Goal: Transaction & Acquisition: Register for event/course

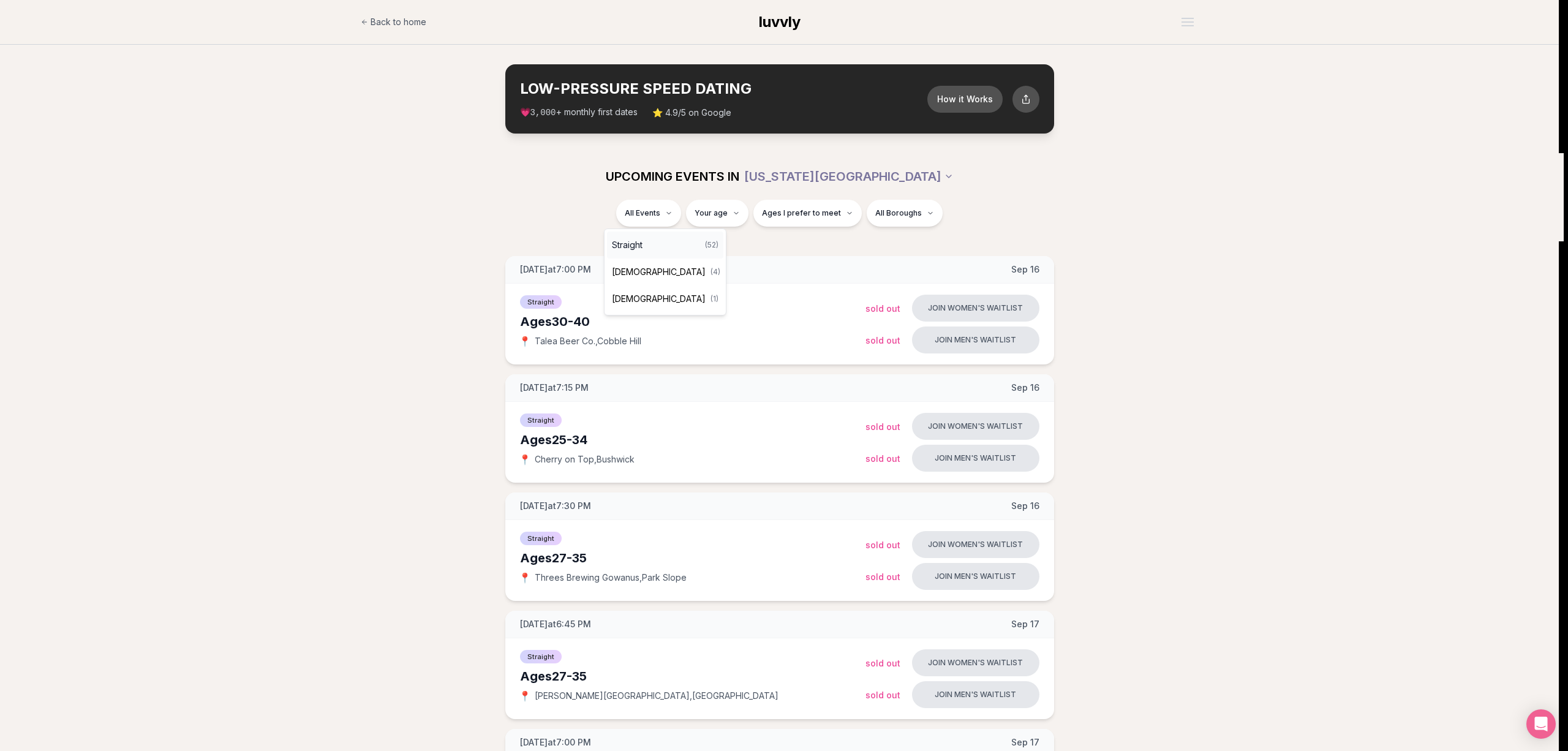
click at [653, 243] on div "Straight ( 52 )" at bounding box center [665, 244] width 117 height 27
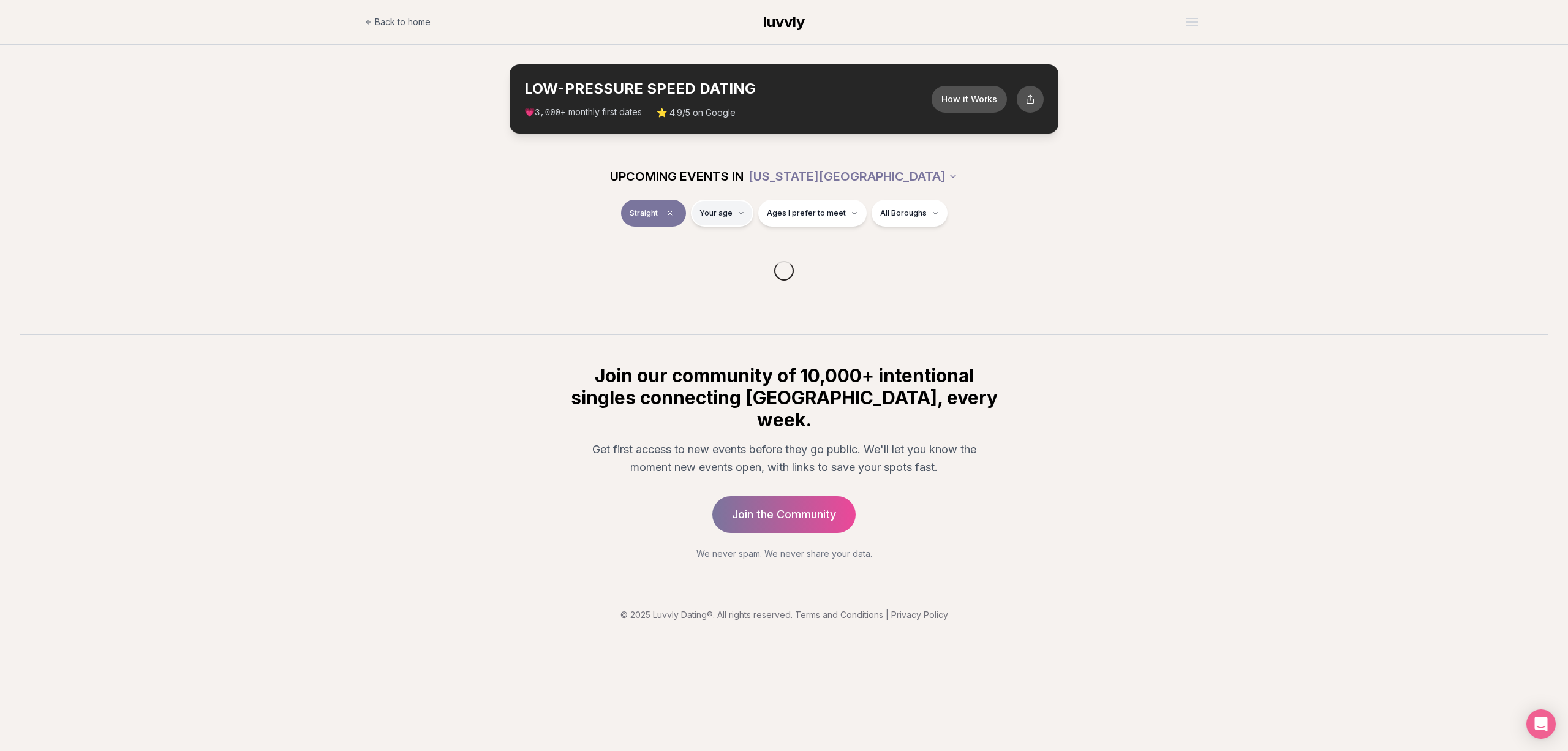
click at [730, 202] on html "Back to home luvvly LOW-PRESSURE SPEED DATING How it Works 💗 3,000 + monthly fi…" at bounding box center [784, 376] width 1568 height 751
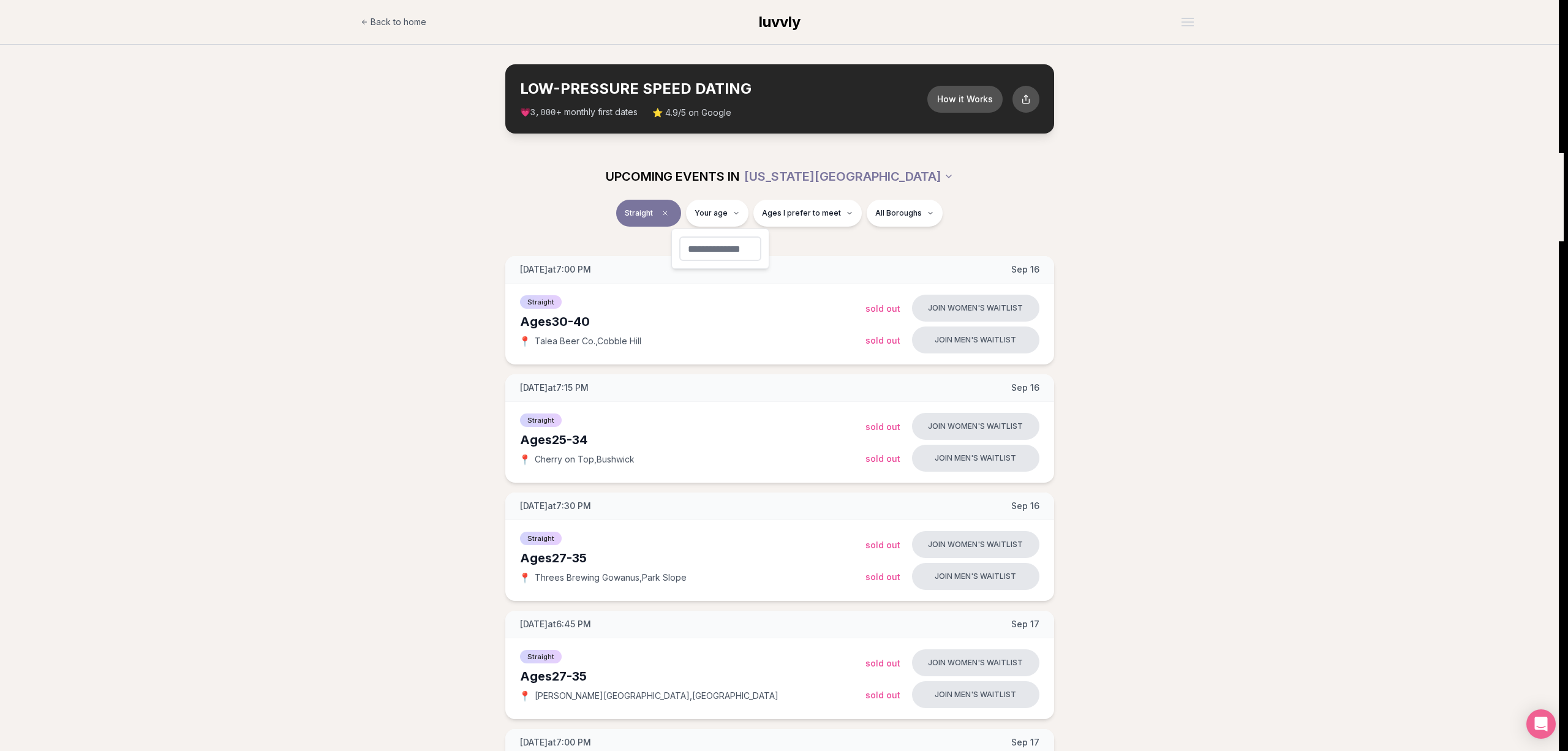
type input "**"
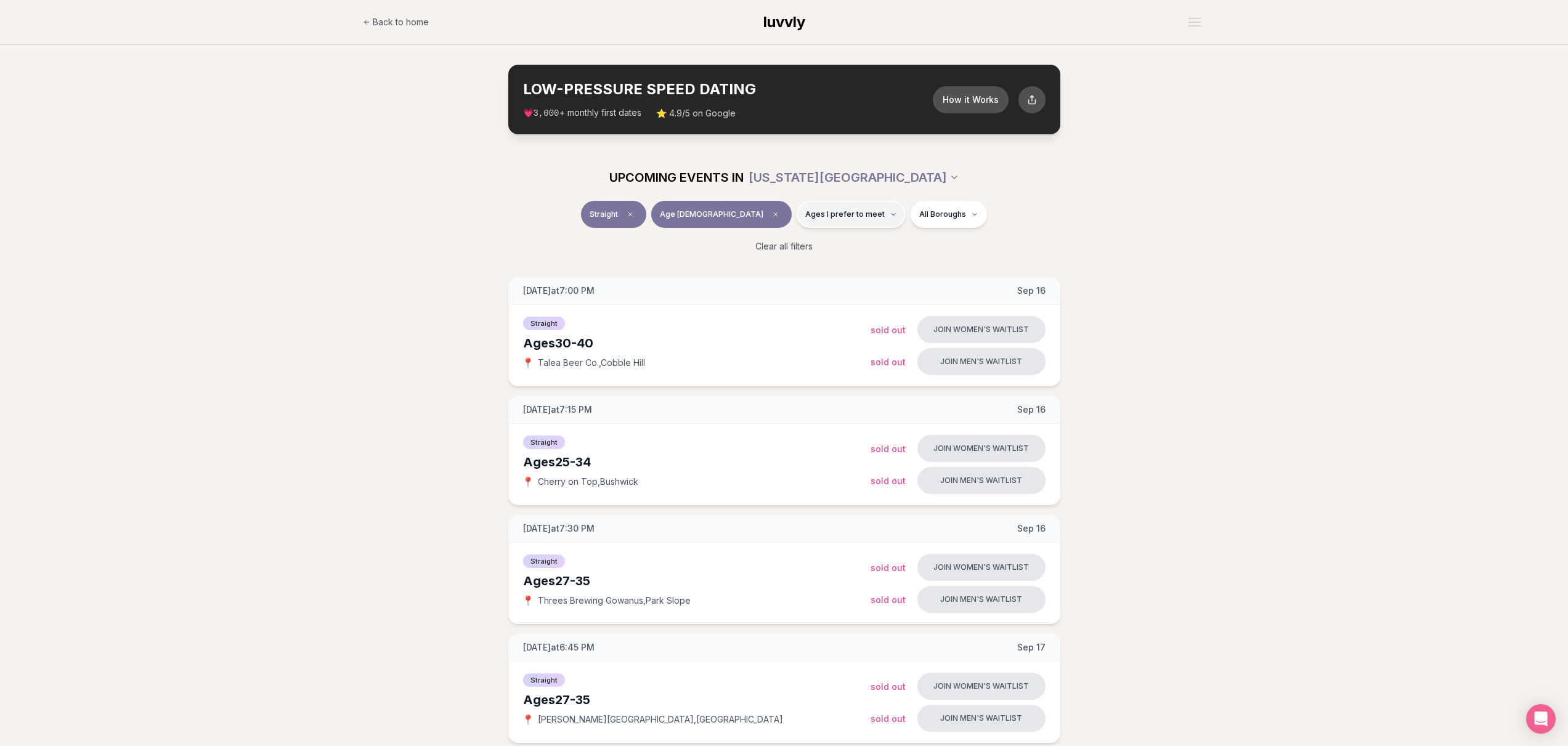
click at [813, 201] on button "Ages I prefer to meet" at bounding box center [851, 214] width 109 height 27
click at [816, 239] on span "Younger than me" at bounding box center [811, 244] width 69 height 12
click at [769, 239] on button "Younger than me" at bounding box center [763, 244] width 10 height 10
click at [1162, 225] on div "Straight Age [DEMOGRAPHIC_DATA] Younger All Boroughs Clear all filters" at bounding box center [784, 231] width 1568 height 62
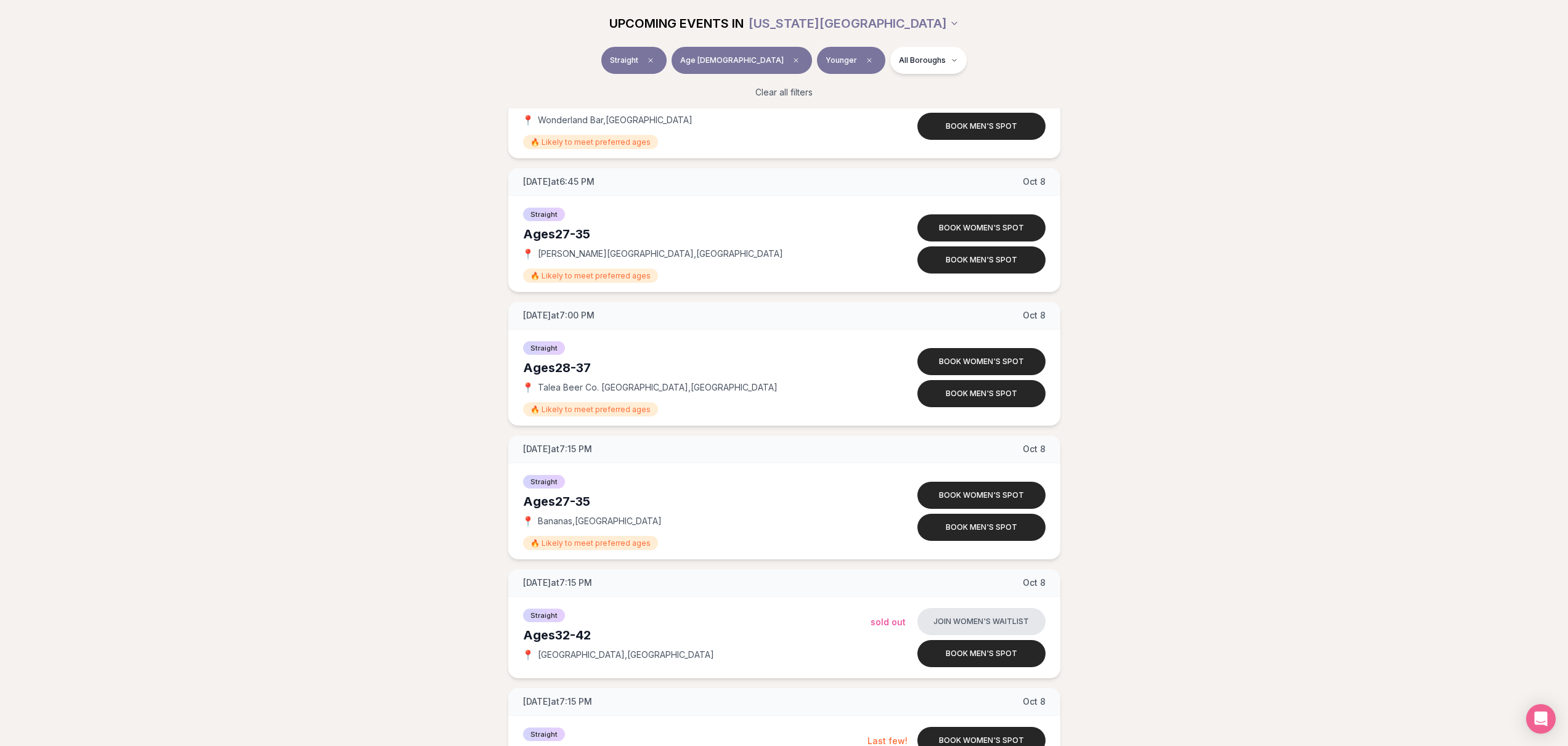
scroll to position [3312, 0]
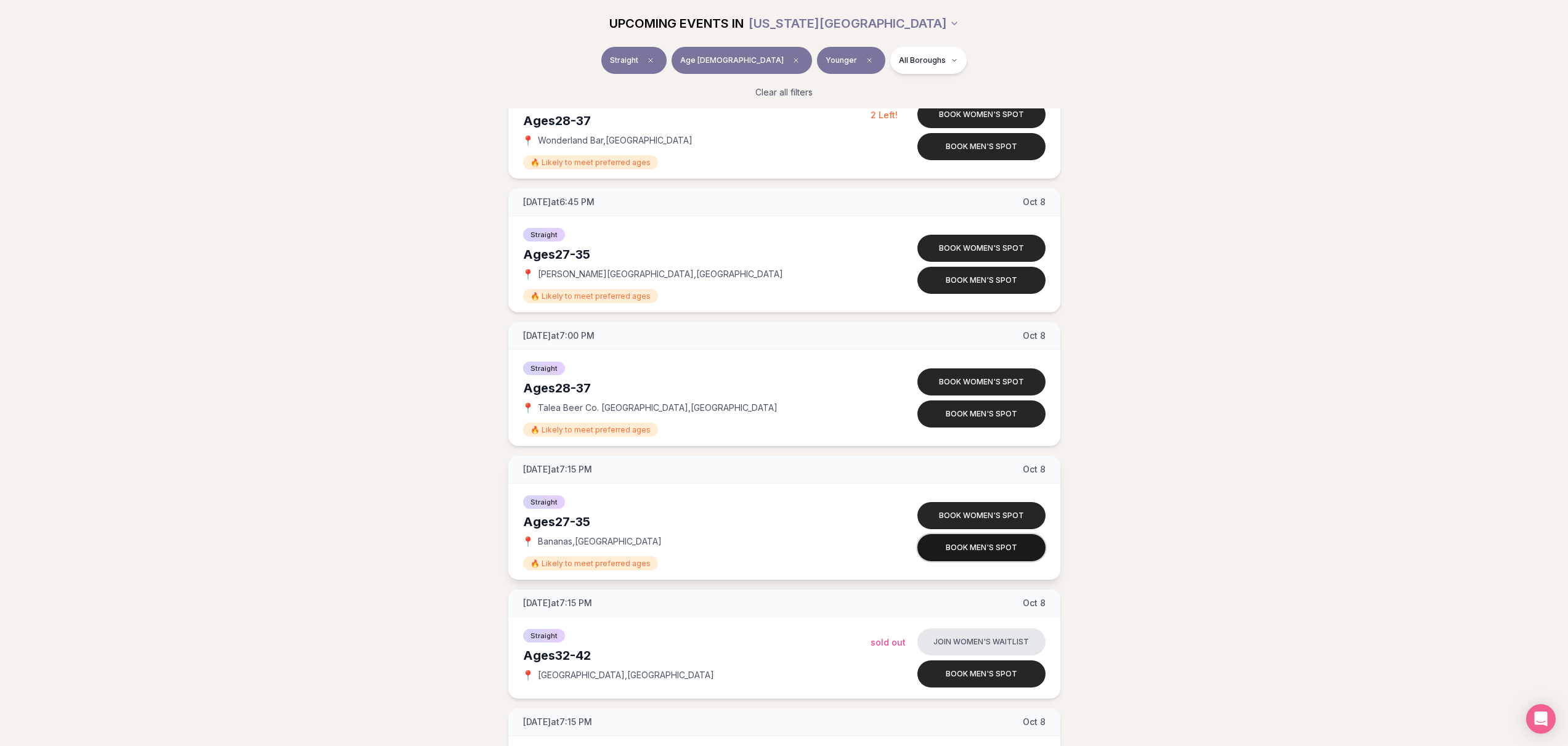
click at [999, 549] on button "Book men's spot" at bounding box center [981, 547] width 128 height 27
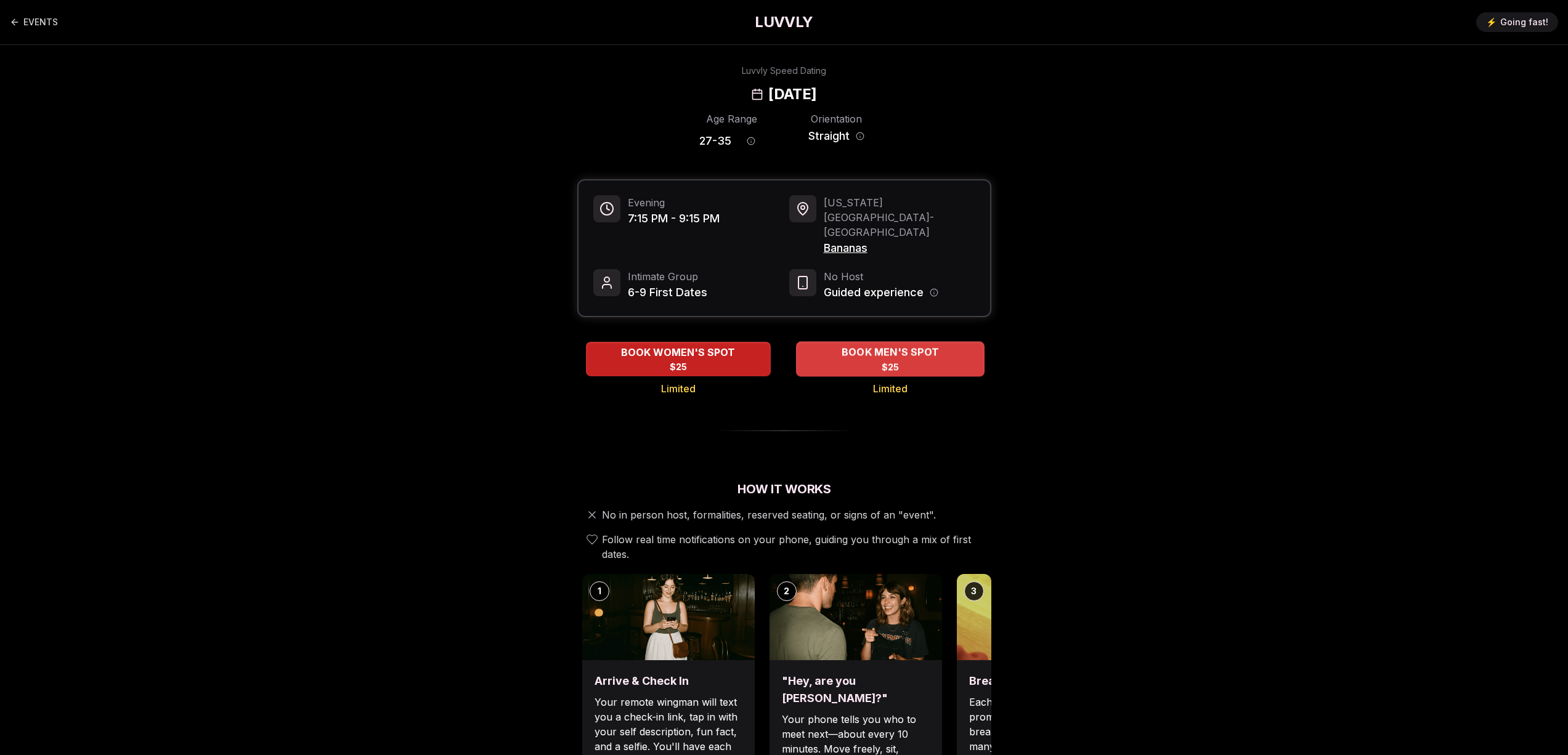
click at [869, 345] on span "BOOK MEN'S SPOT" at bounding box center [890, 352] width 102 height 15
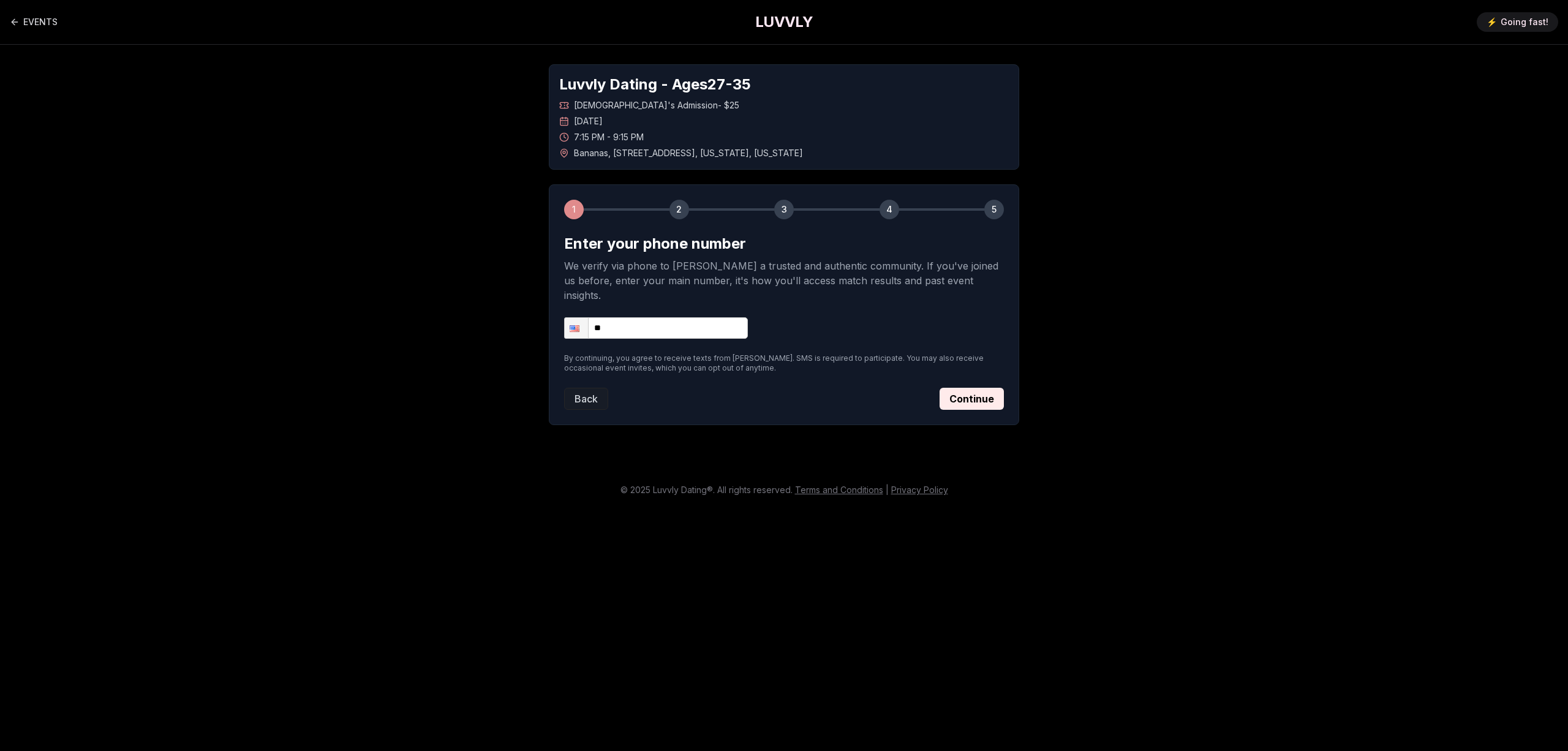
click at [730, 319] on input "**" at bounding box center [656, 328] width 184 height 22
type input "**********"
click at [975, 388] on button "Continue" at bounding box center [971, 399] width 65 height 22
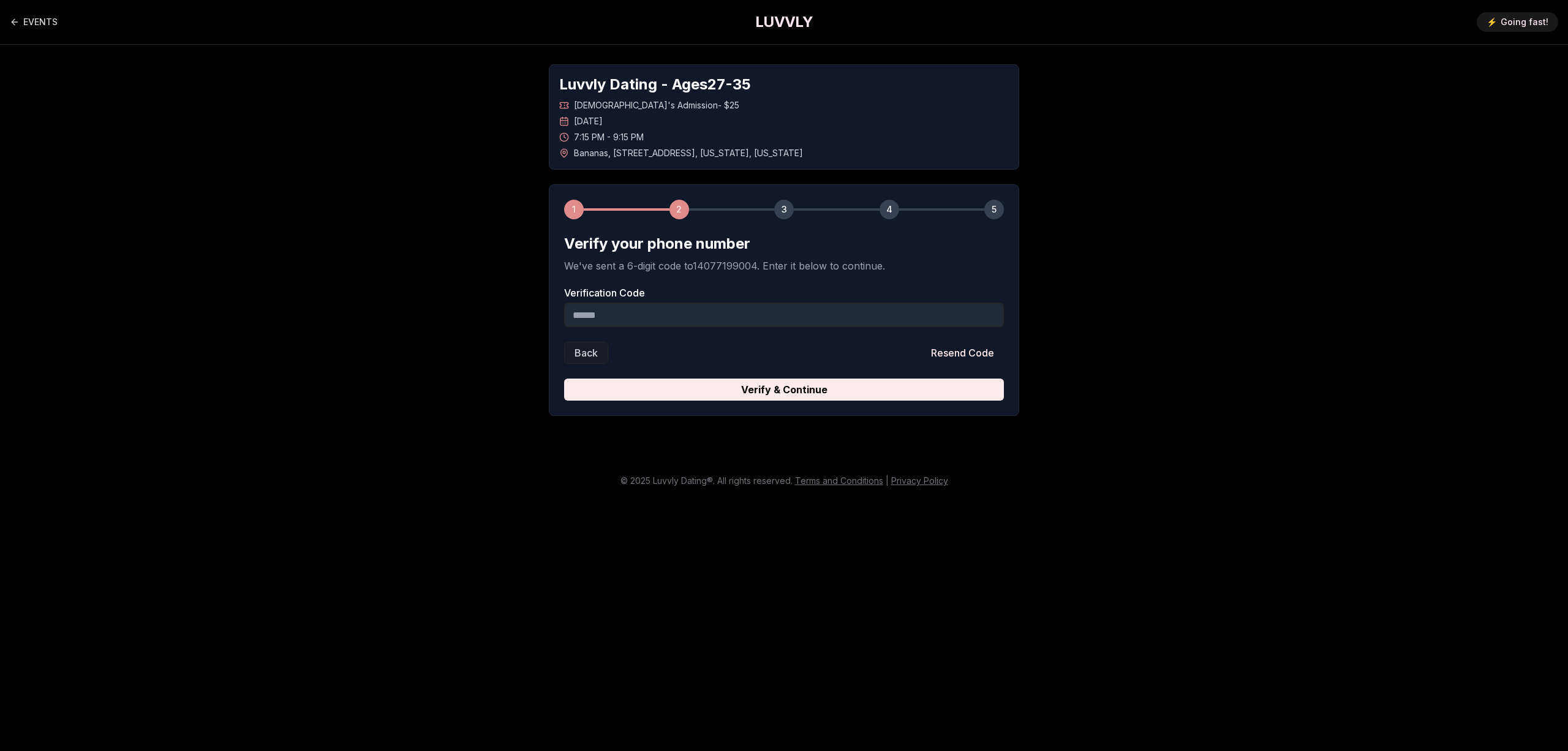
click at [820, 319] on input "Verification Code" at bounding box center [784, 315] width 440 height 25
type input "******"
click at [790, 391] on button "Verify & Continue" at bounding box center [784, 390] width 440 height 22
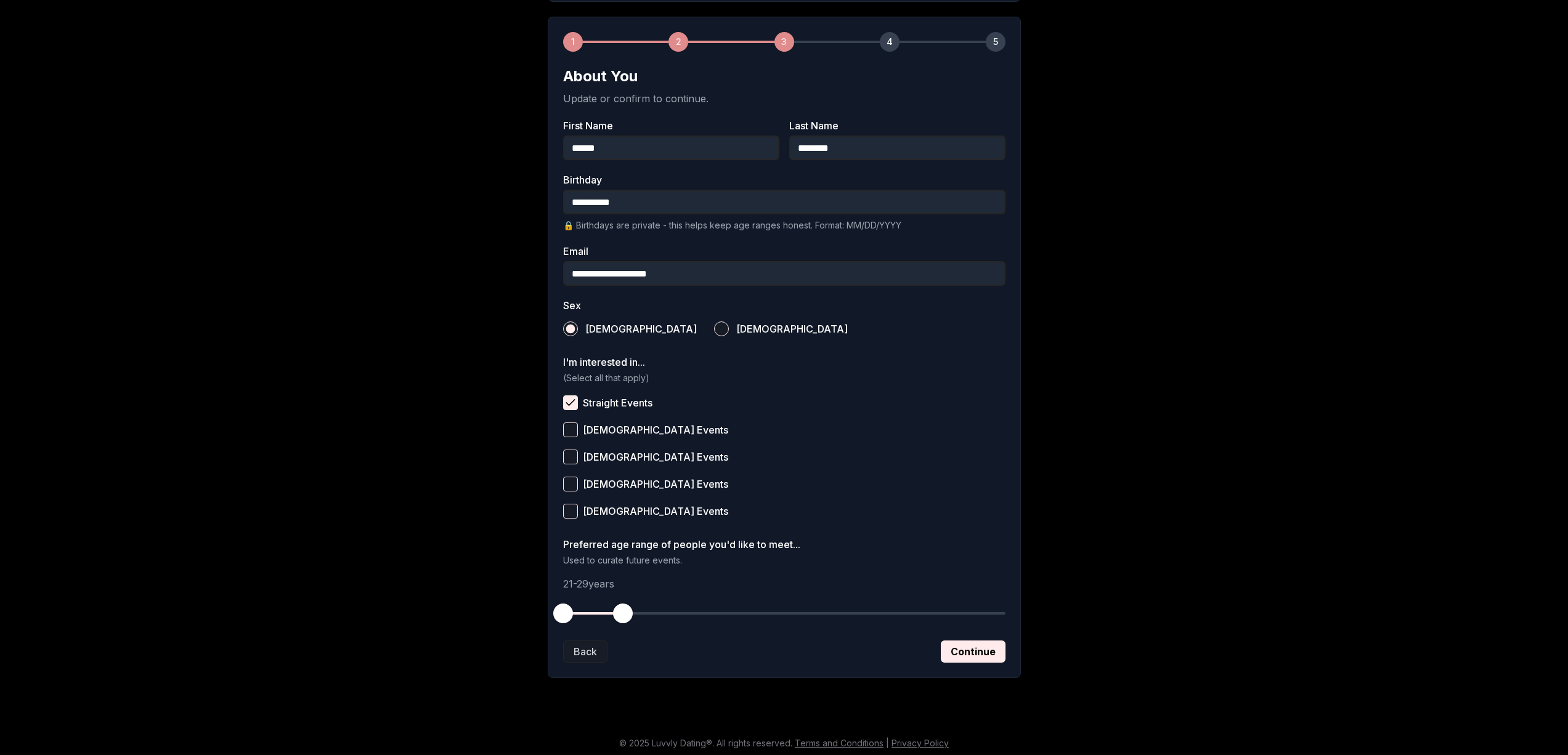
scroll to position [173, 0]
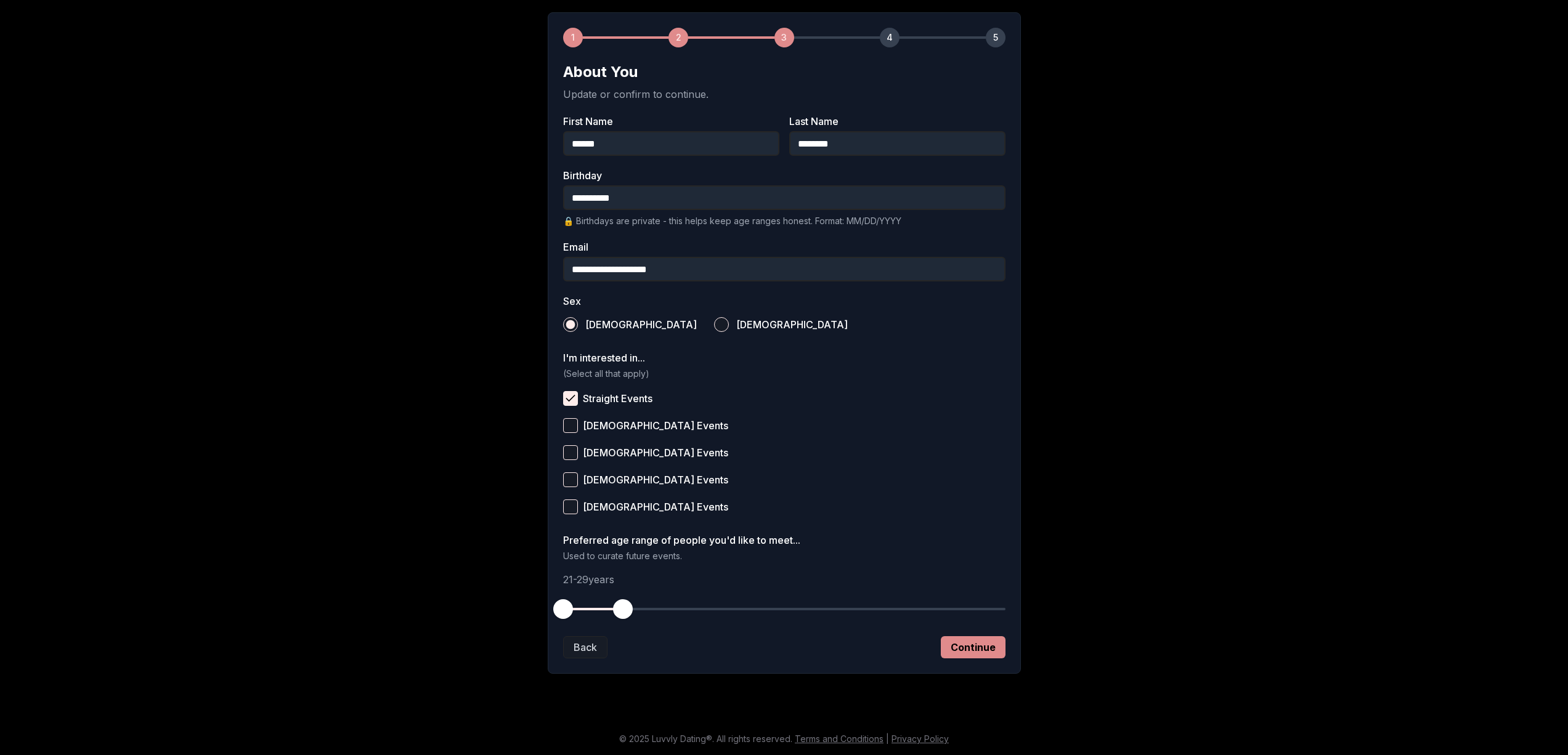
click at [965, 651] on button "Continue" at bounding box center [973, 647] width 65 height 22
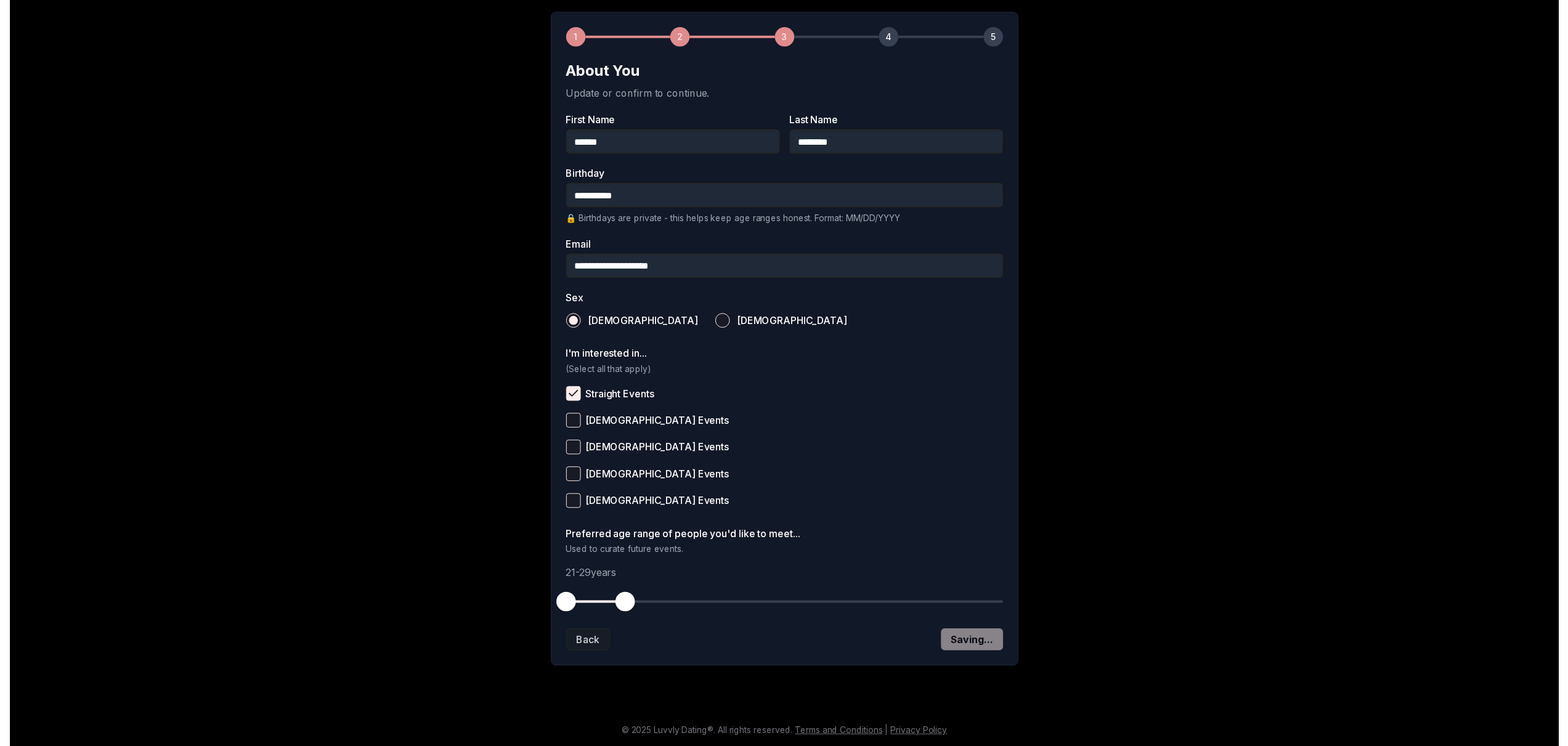
scroll to position [0, 0]
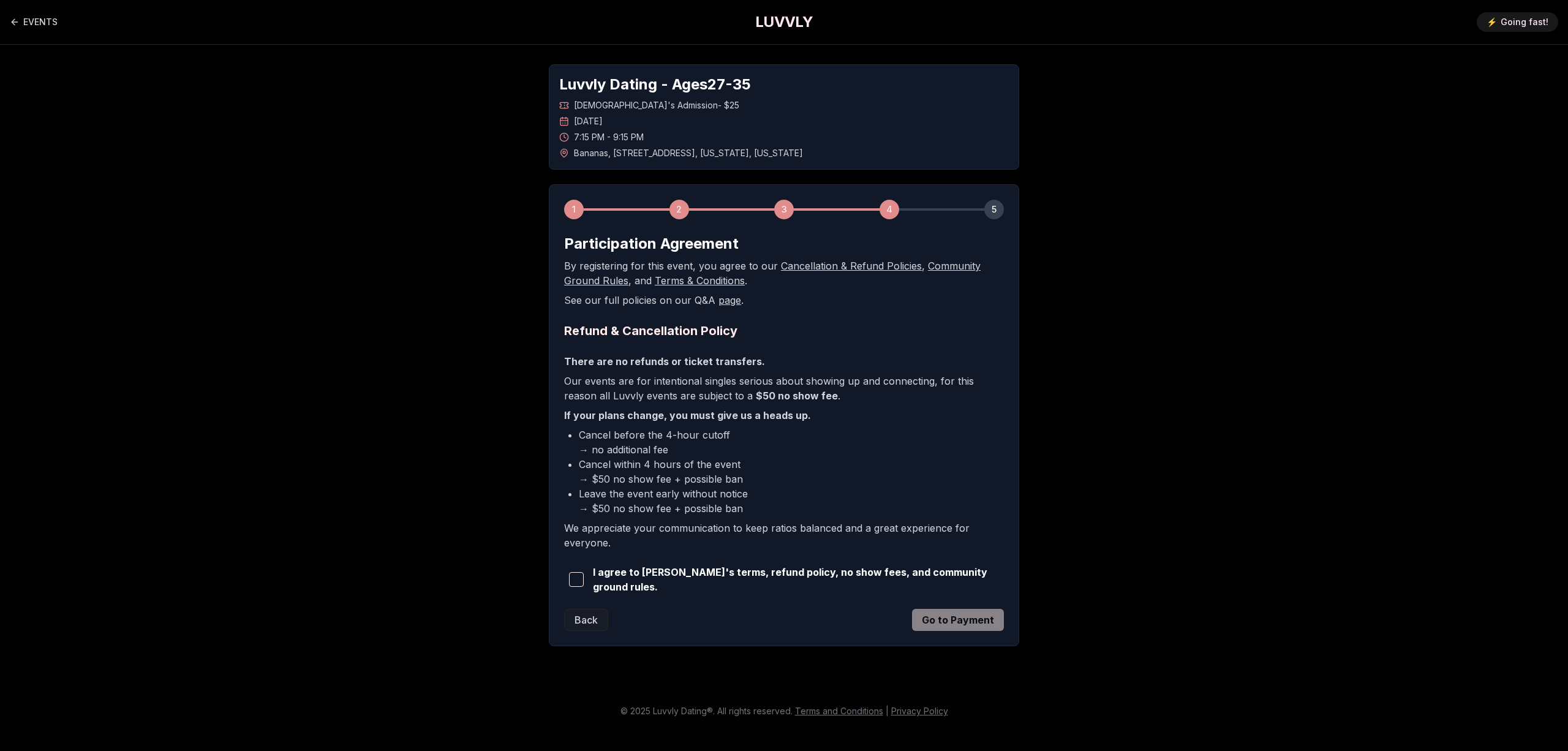
click at [582, 580] on span "button" at bounding box center [576, 579] width 15 height 15
click at [973, 613] on button "Go to Payment" at bounding box center [958, 620] width 92 height 22
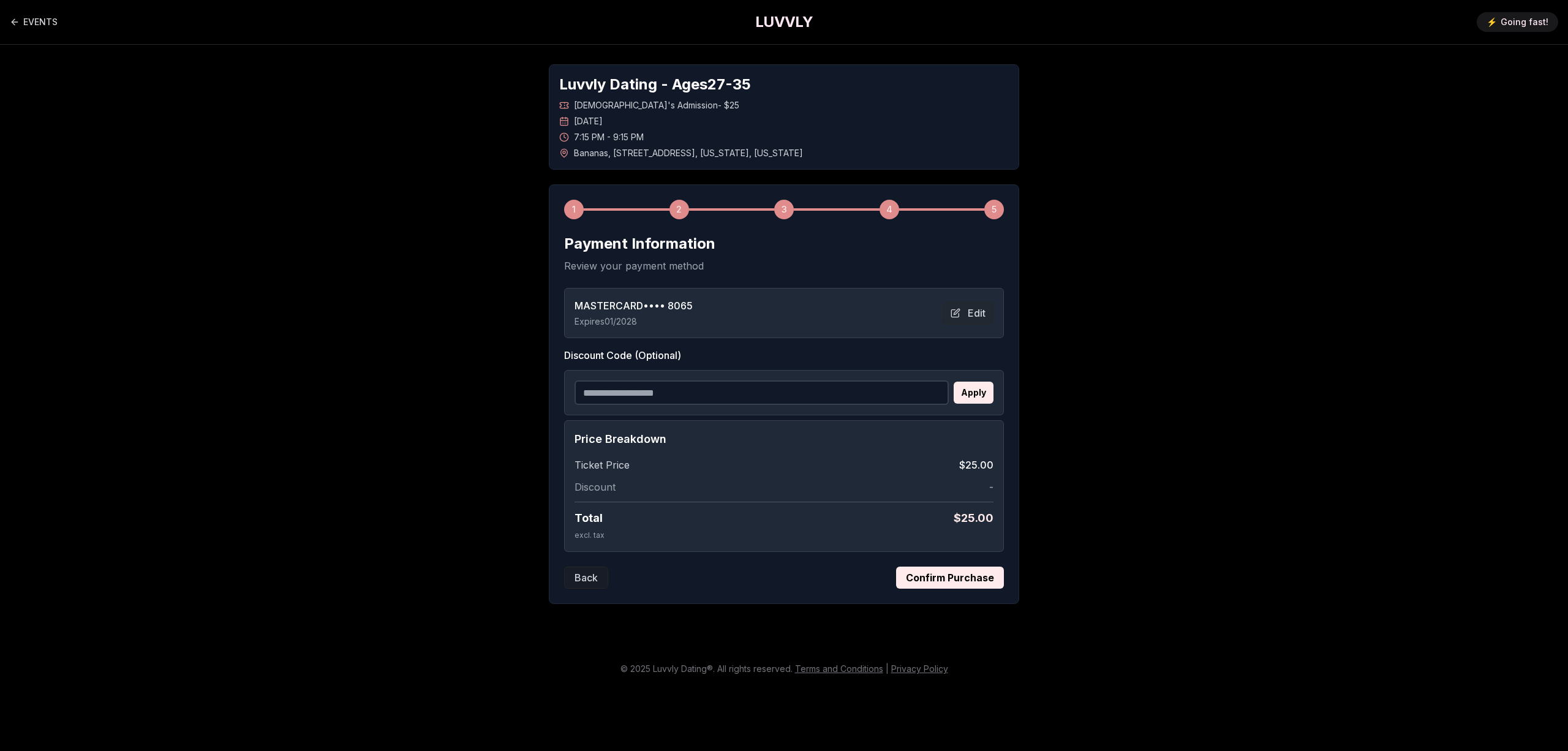
drag, startPoint x: 983, startPoint y: 575, endPoint x: 1237, endPoint y: 349, distance: 340.0
click at [1232, 349] on main "EVENTS LUVVLY ⚡️ Going fast! Luvvly Dating - Ages [DEMOGRAPHIC_DATA] [DEMOGRAPH…" at bounding box center [784, 376] width 1568 height 751
click at [1237, 348] on main "EVENTS LUVVLY ⚡️ Going fast! Luvvly Dating - Ages [DEMOGRAPHIC_DATA] [DEMOGRAPH…" at bounding box center [784, 376] width 1568 height 751
click at [729, 381] on input "Discount Code (Optional)" at bounding box center [762, 392] width 374 height 25
type input "**********"
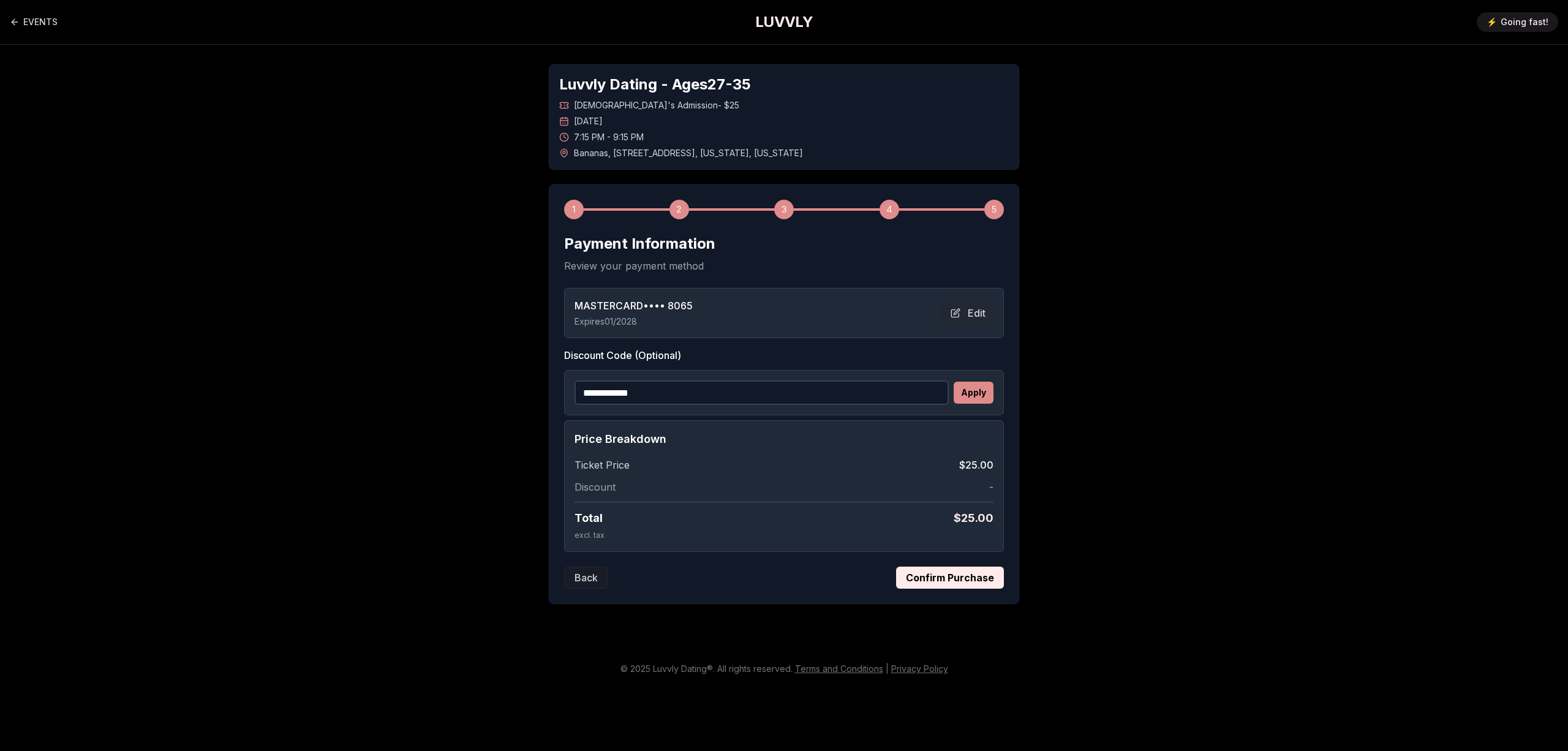
click at [967, 390] on button "Apply" at bounding box center [973, 392] width 40 height 22
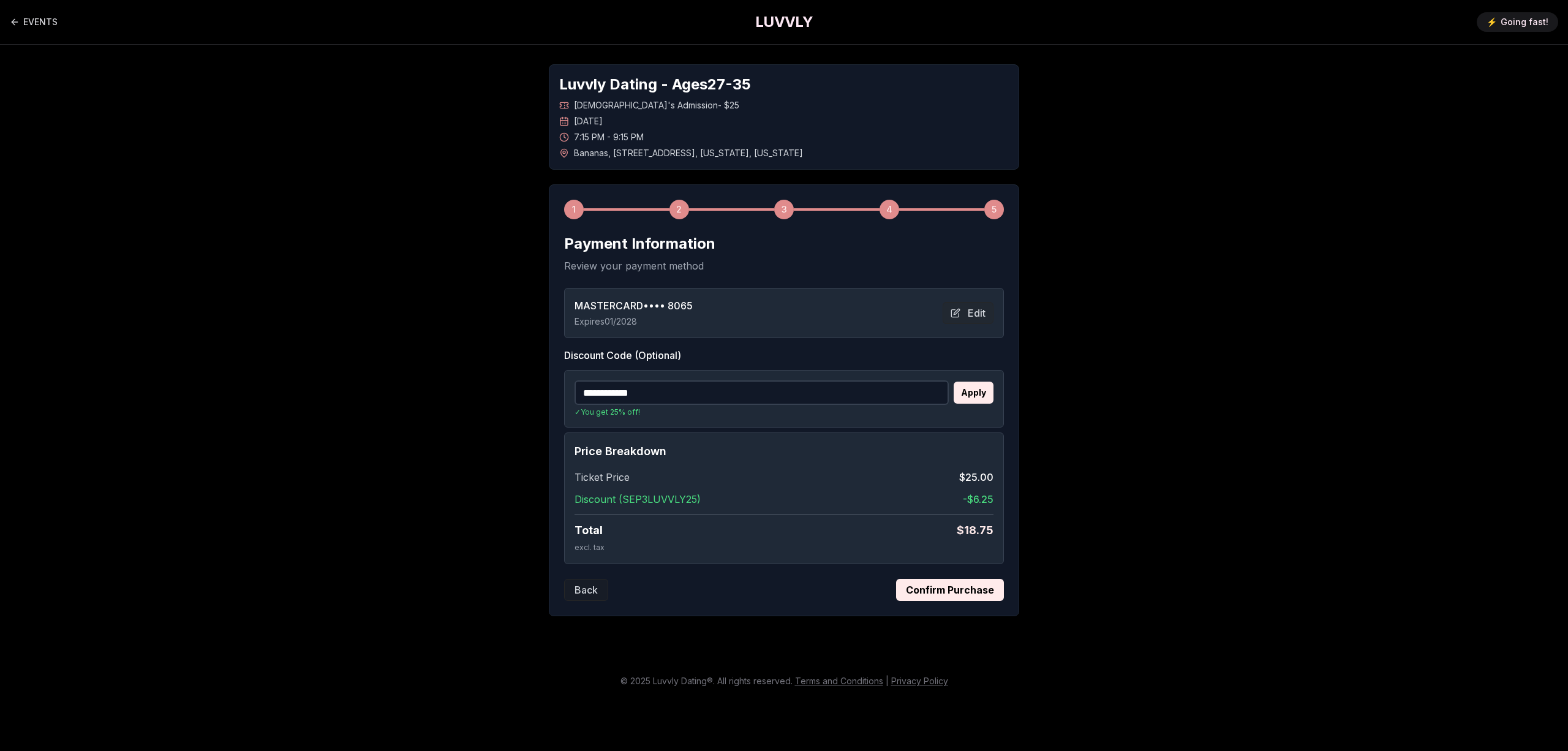
click at [952, 593] on button "Confirm Purchase" at bounding box center [949, 590] width 108 height 22
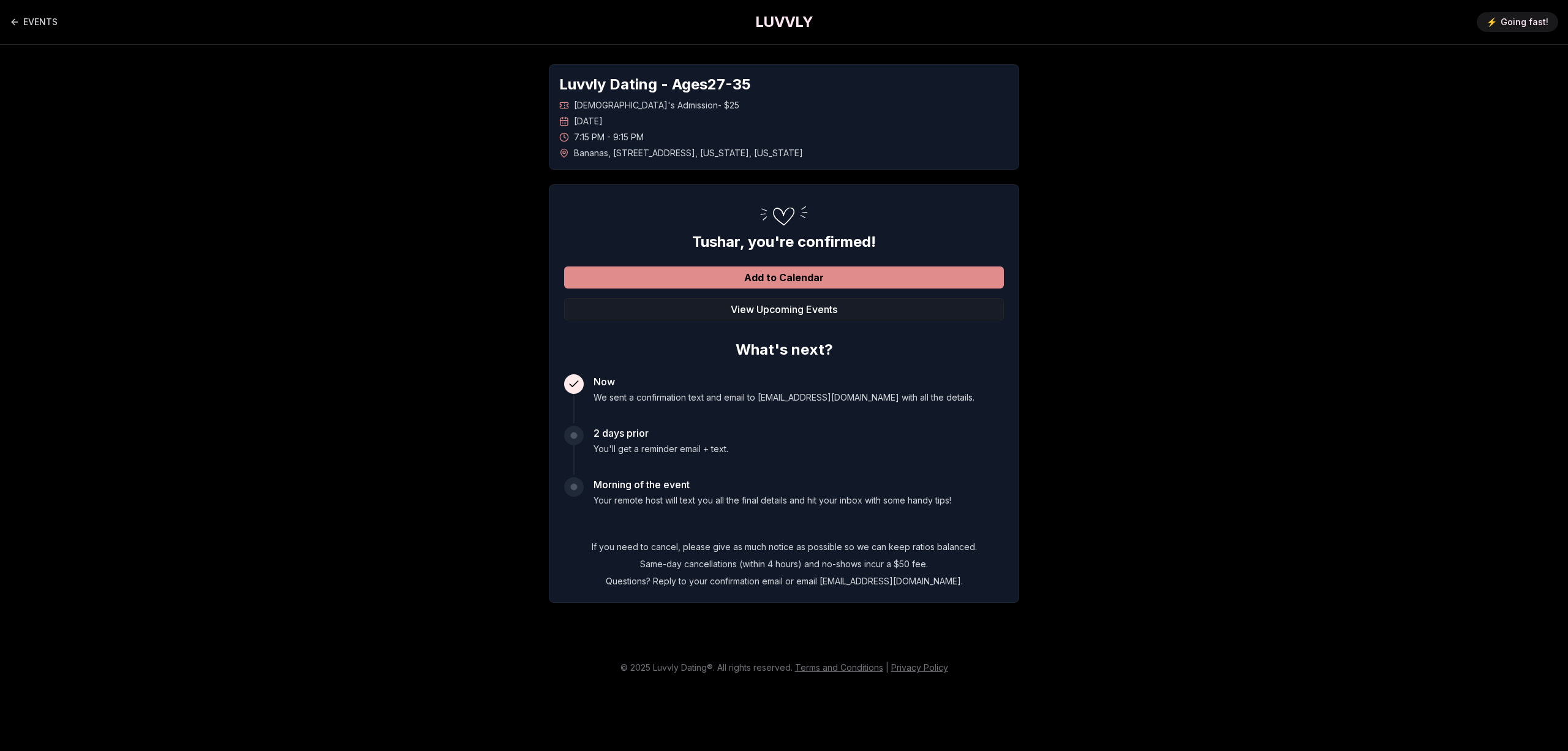
click at [797, 270] on button "Add to Calendar" at bounding box center [784, 278] width 440 height 22
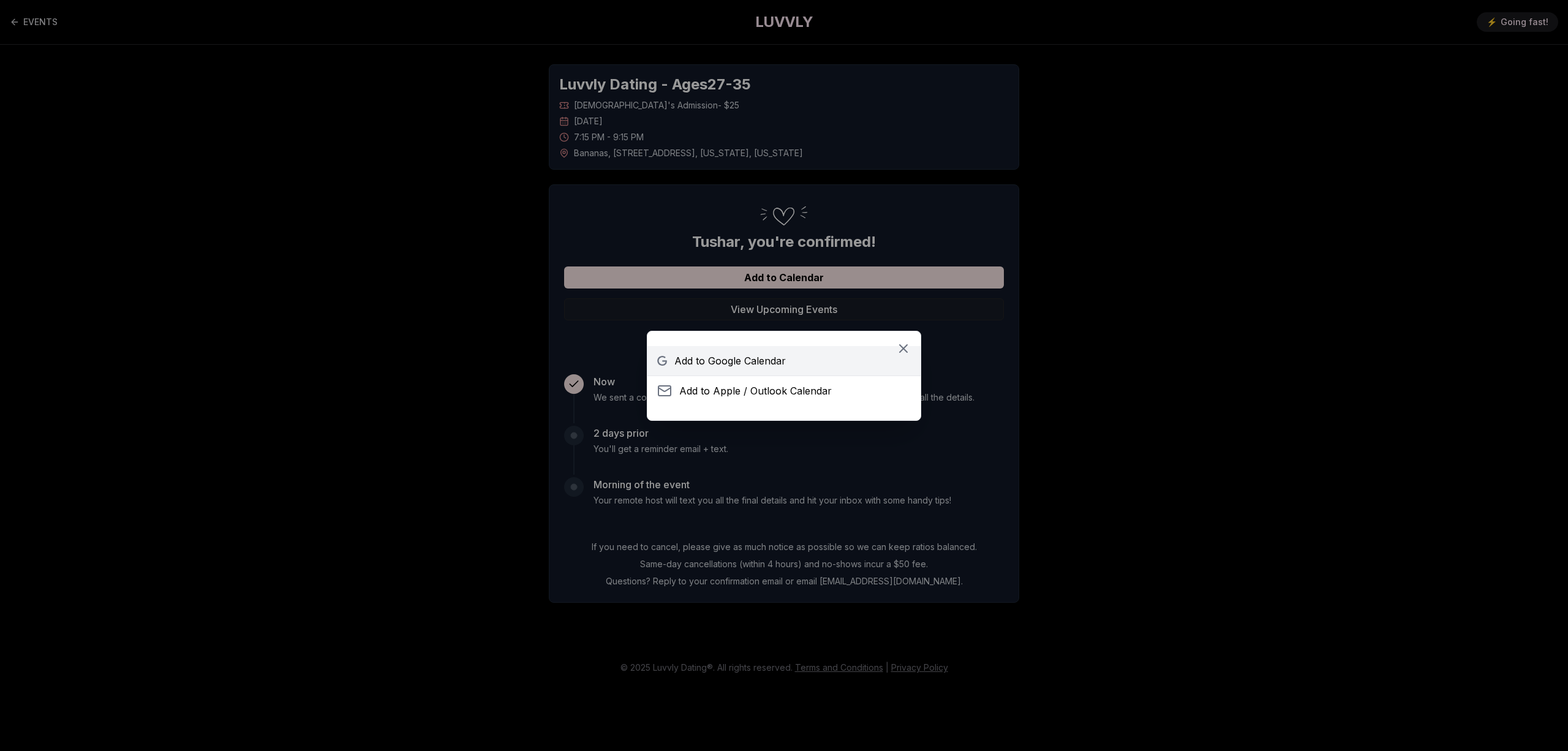
click at [788, 353] on link "Add to Google Calendar" at bounding box center [784, 361] width 273 height 29
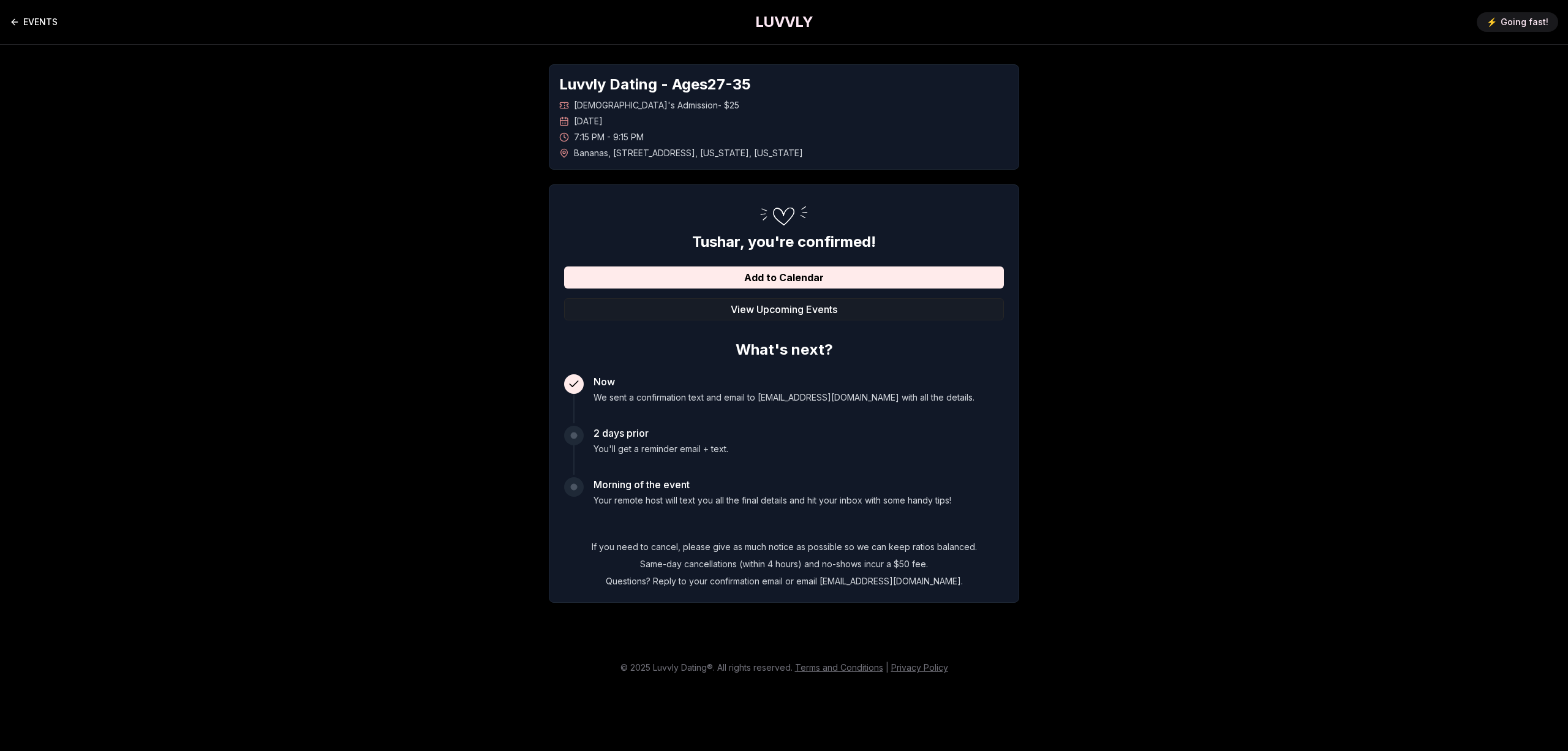
click at [44, 23] on link "EVENTS" at bounding box center [33, 22] width 48 height 25
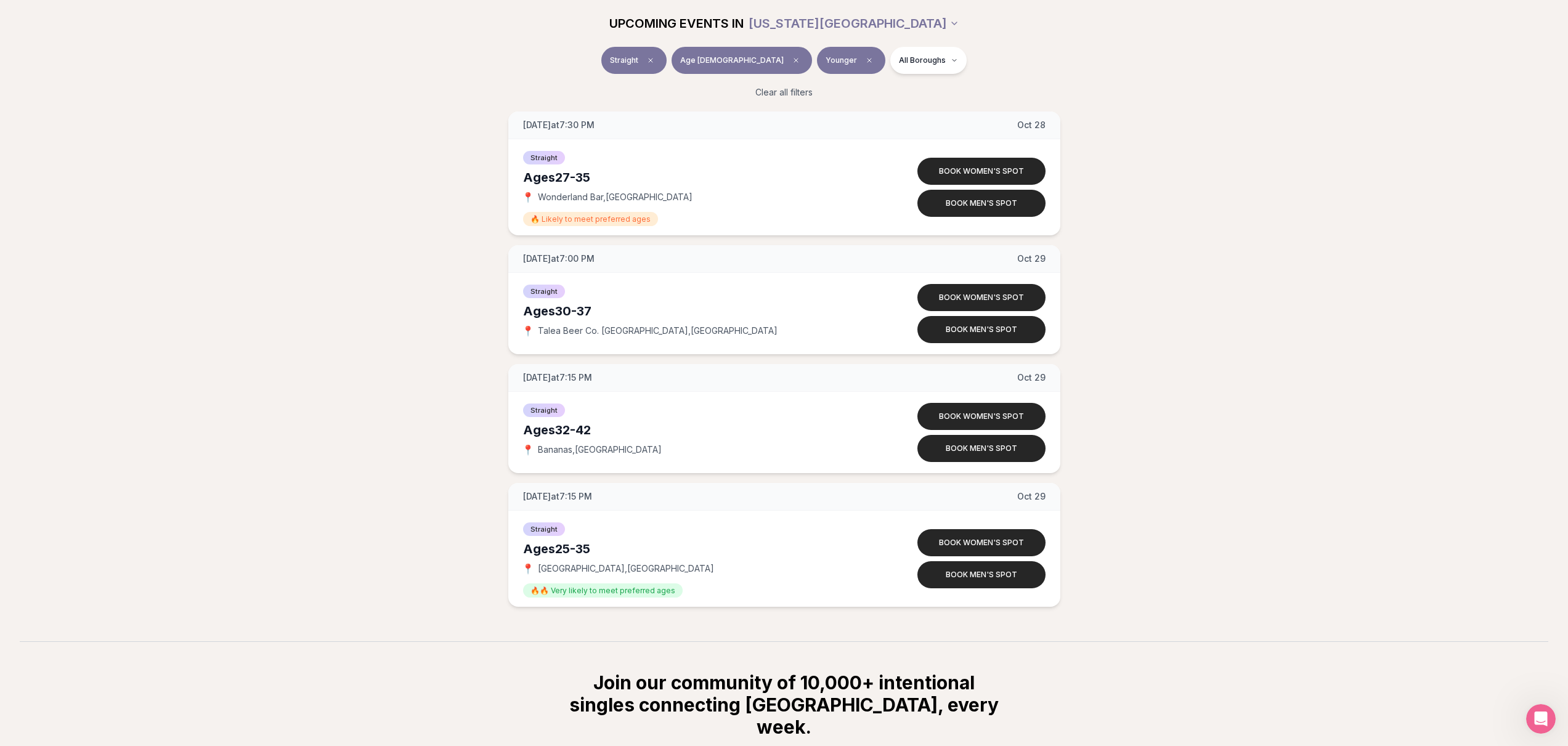
scroll to position [5899, 0]
